Goal: Find specific page/section

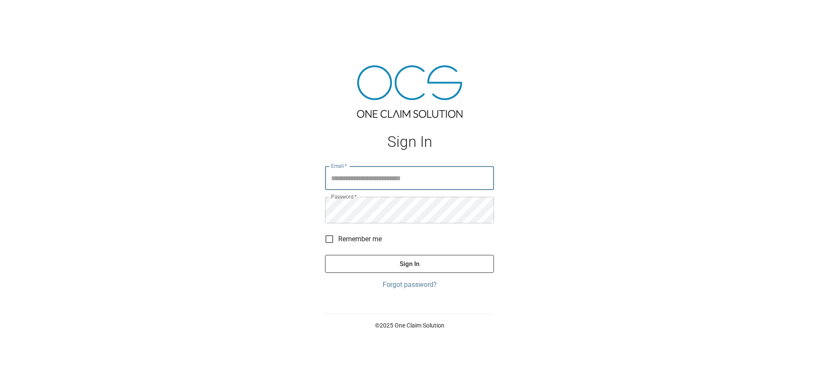
type input "**********"
click at [393, 268] on button "Sign In" at bounding box center [409, 264] width 169 height 18
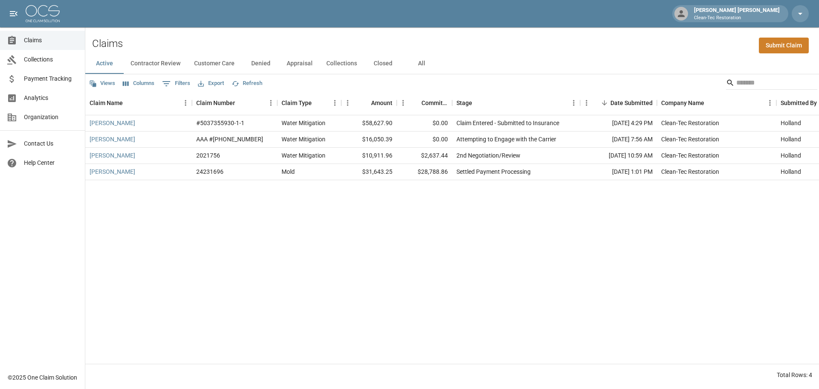
click at [621, 276] on div "[PERSON_NAME] #5037355930-1-1 Water Mitigation $58,627.90 $0.00 Claim Entered -…" at bounding box center [484, 239] width 798 height 248
click at [473, 250] on div "[PERSON_NAME] #5037355930-1-1 Water Mitigation $58,627.90 $0.00 Claim Entered -…" at bounding box center [484, 239] width 798 height 248
click at [441, 74] on button "All" at bounding box center [421, 63] width 38 height 20
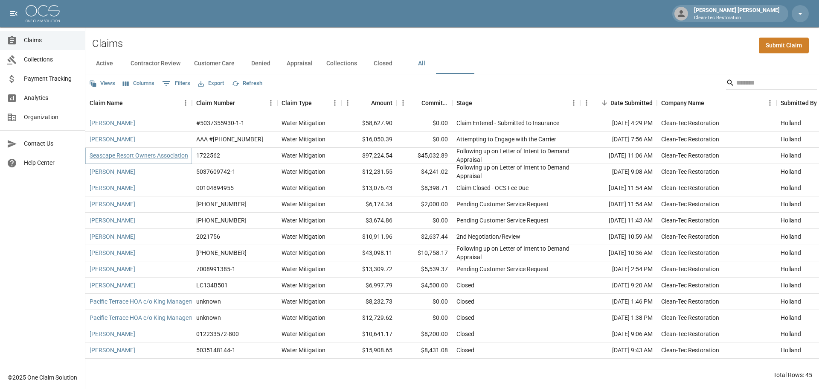
click at [180, 160] on link "Seascape Resort Owners Association" at bounding box center [139, 155] width 99 height 9
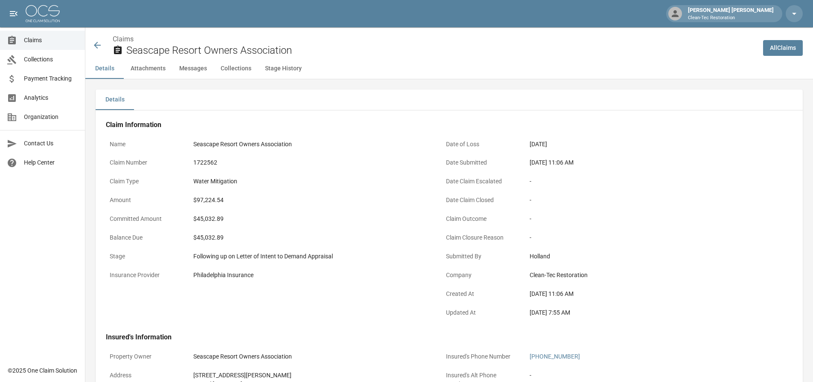
click at [96, 49] on icon at bounding box center [97, 45] width 7 height 7
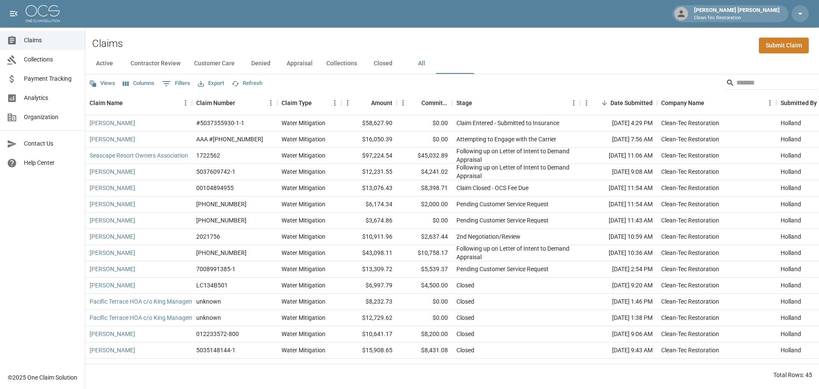
click at [567, 53] on div "Claims Submit Claim" at bounding box center [452, 40] width 734 height 26
